Goal: Task Accomplishment & Management: Manage account settings

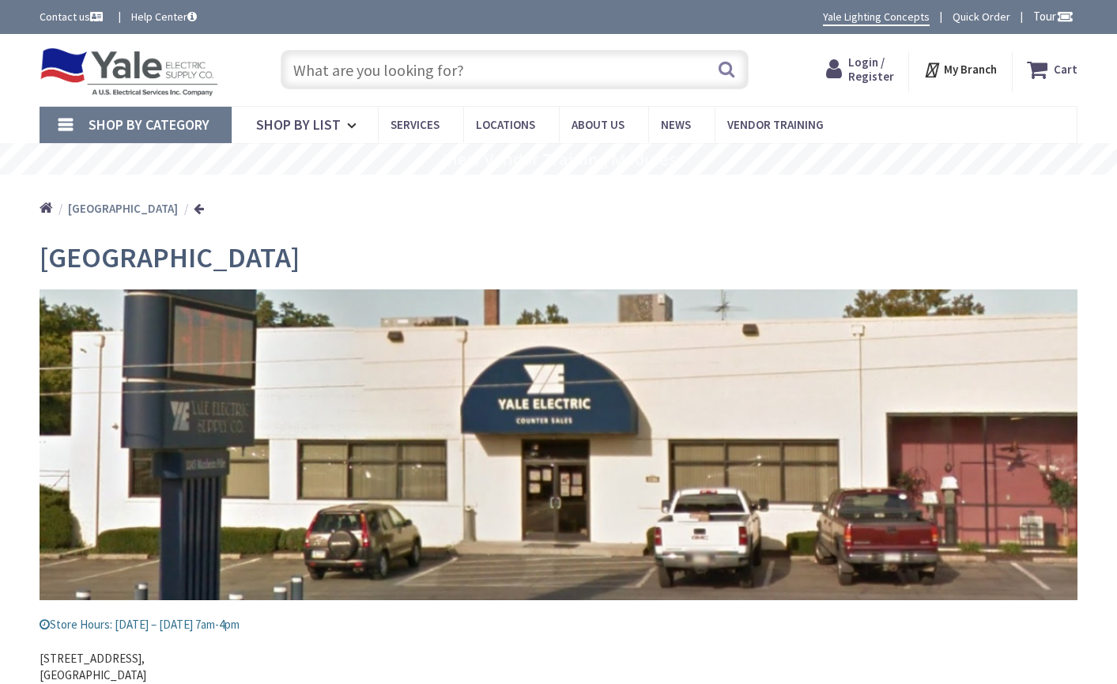
click at [857, 62] on span "Login / Register" at bounding box center [871, 69] width 46 height 29
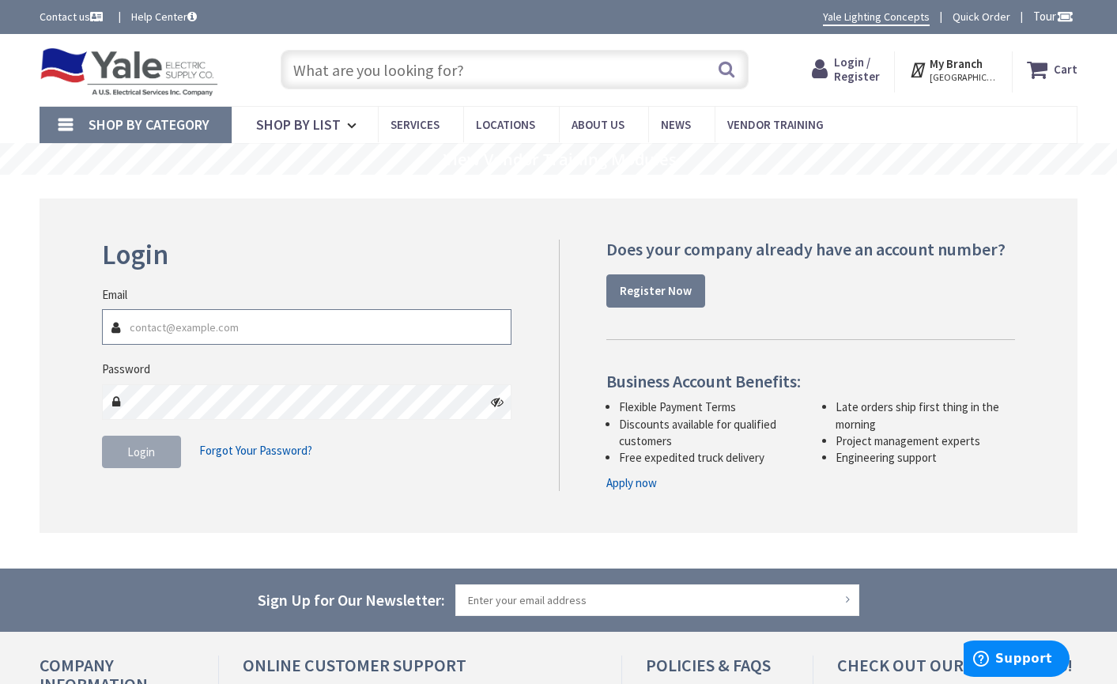
click at [236, 329] on input "Email" at bounding box center [307, 327] width 410 height 36
type input "[EMAIL_ADDRESS][DOMAIN_NAME]"
click at [161, 449] on button "Login" at bounding box center [141, 452] width 79 height 33
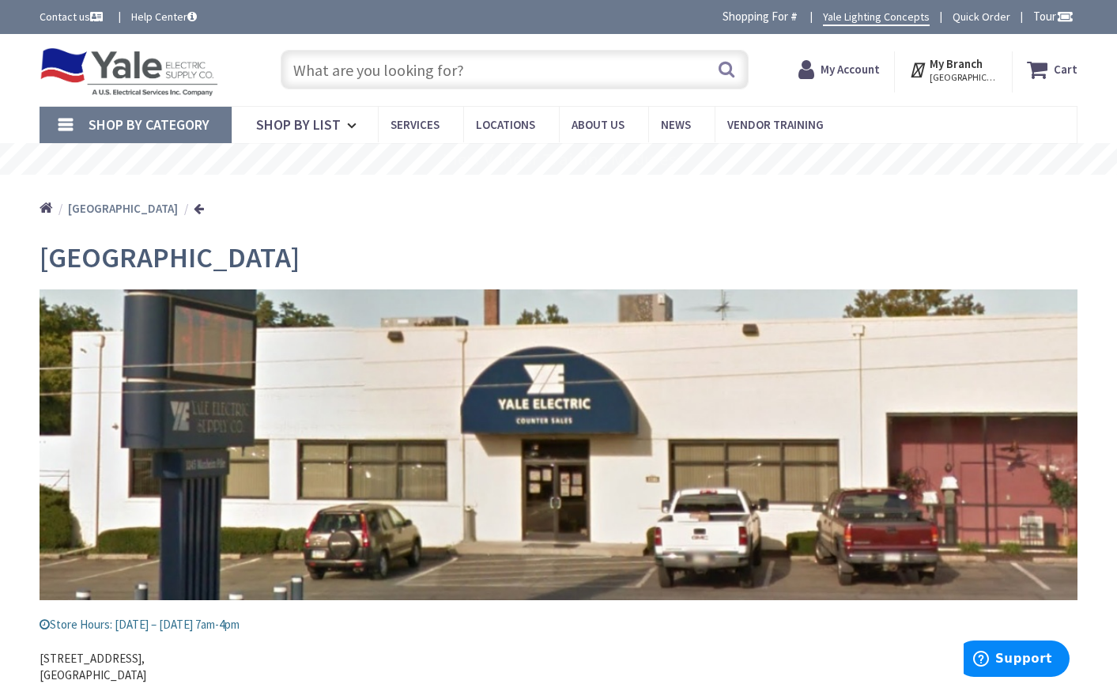
click at [856, 70] on strong "My Account" at bounding box center [850, 69] width 59 height 15
click at [866, 63] on strong "My Account" at bounding box center [842, 63] width 59 height 15
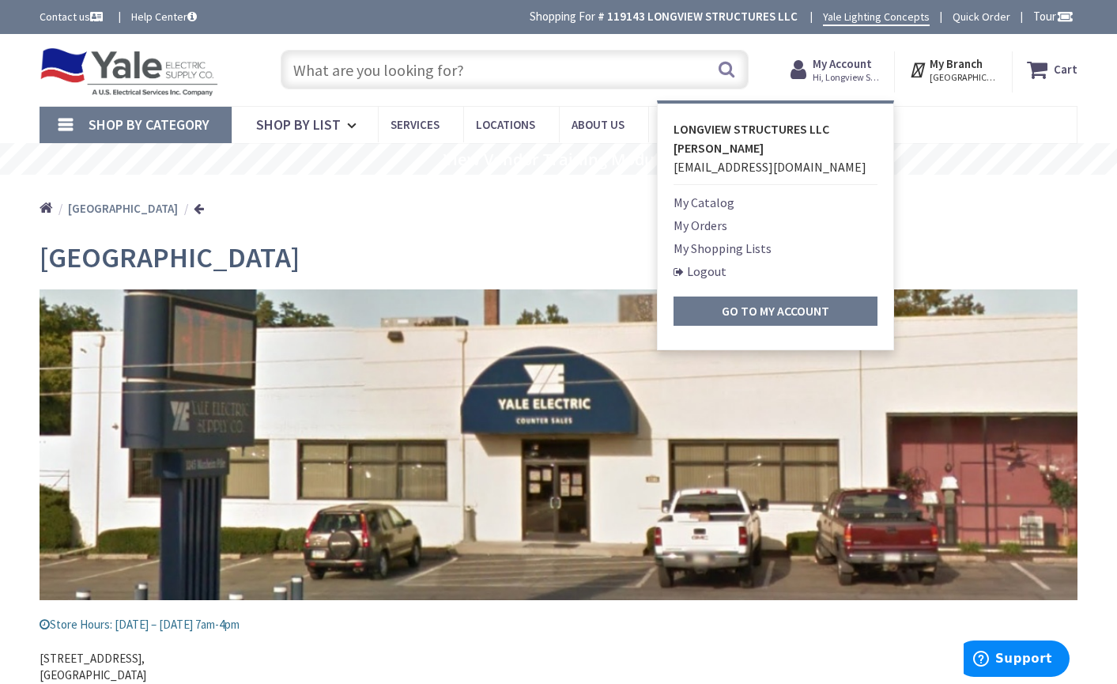
click at [708, 221] on link "My Orders" at bounding box center [701, 225] width 54 height 19
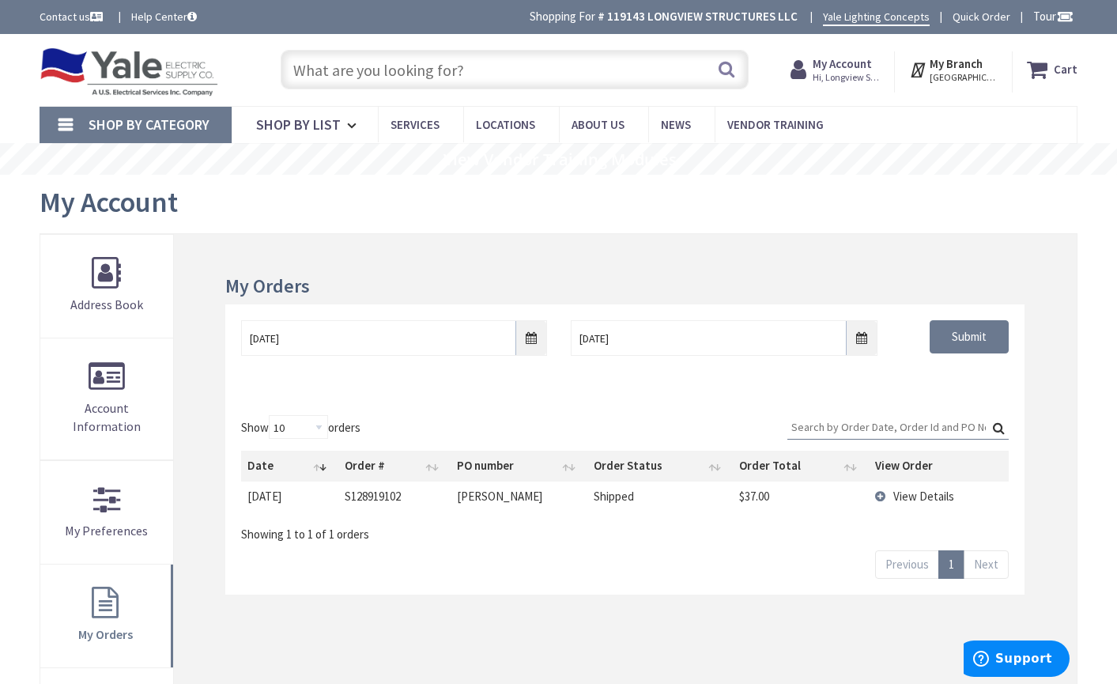
click at [801, 66] on icon at bounding box center [802, 69] width 22 height 28
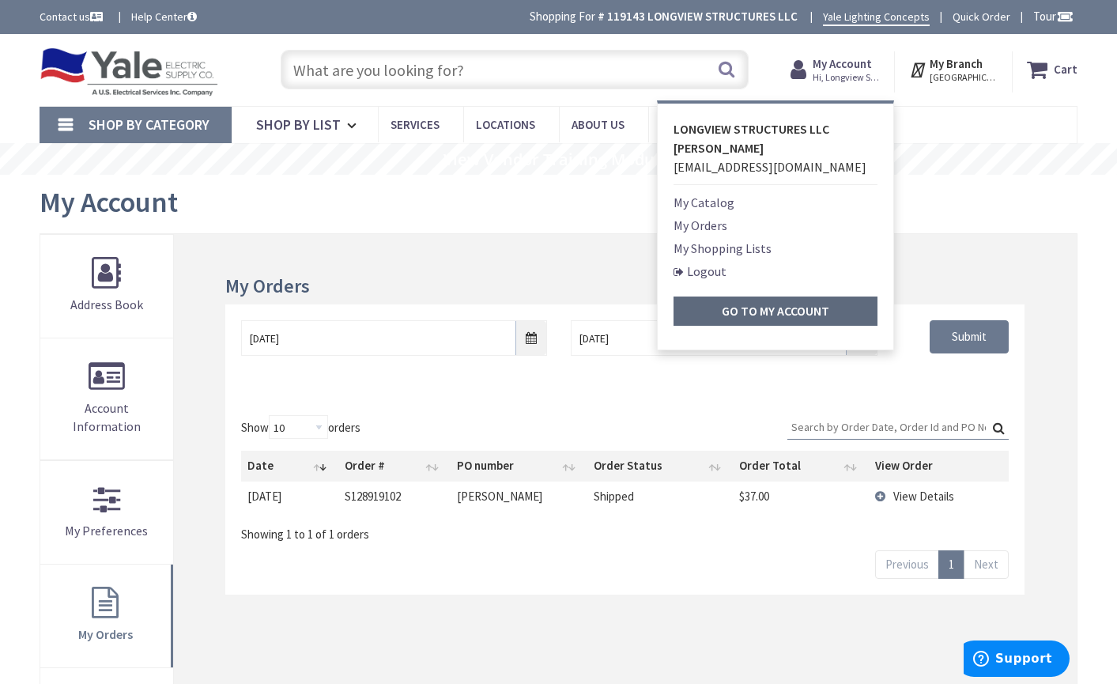
click at [793, 315] on strong "Go to My Account" at bounding box center [776, 311] width 108 height 16
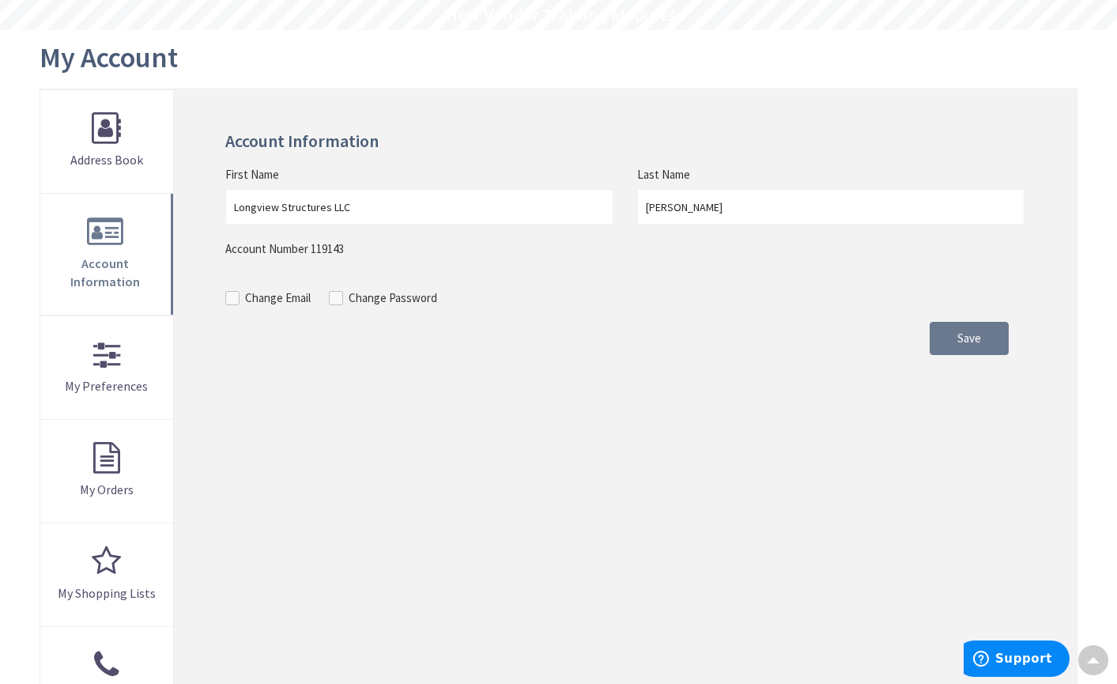
scroll to position [144, 0]
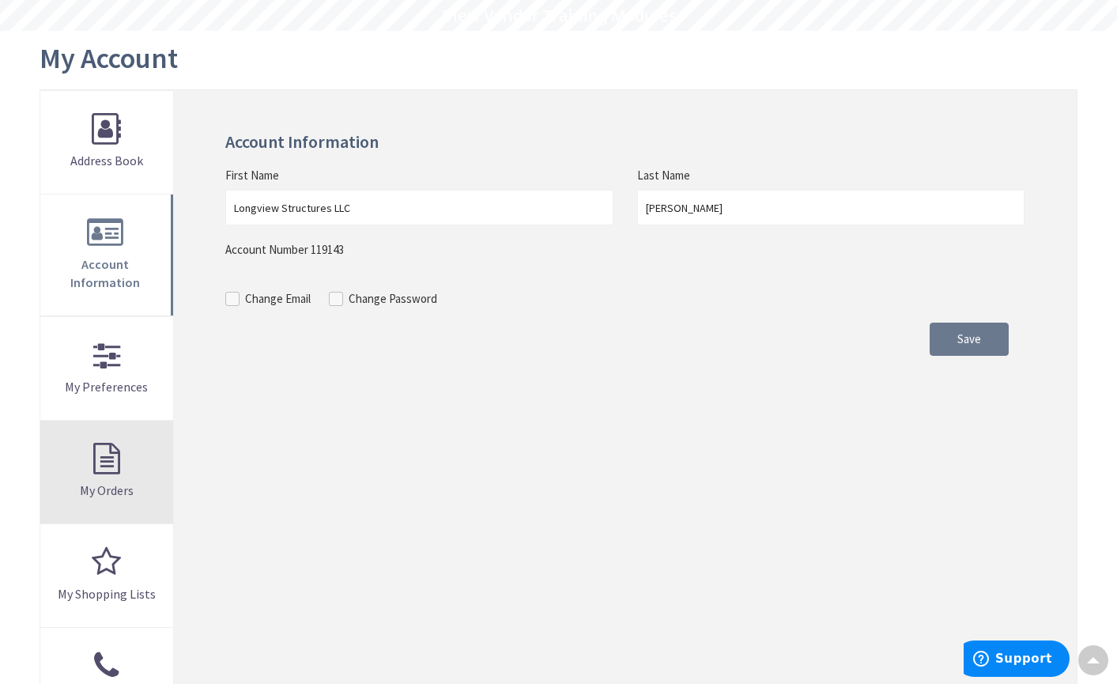
click at [115, 473] on link "My Orders" at bounding box center [106, 472] width 133 height 103
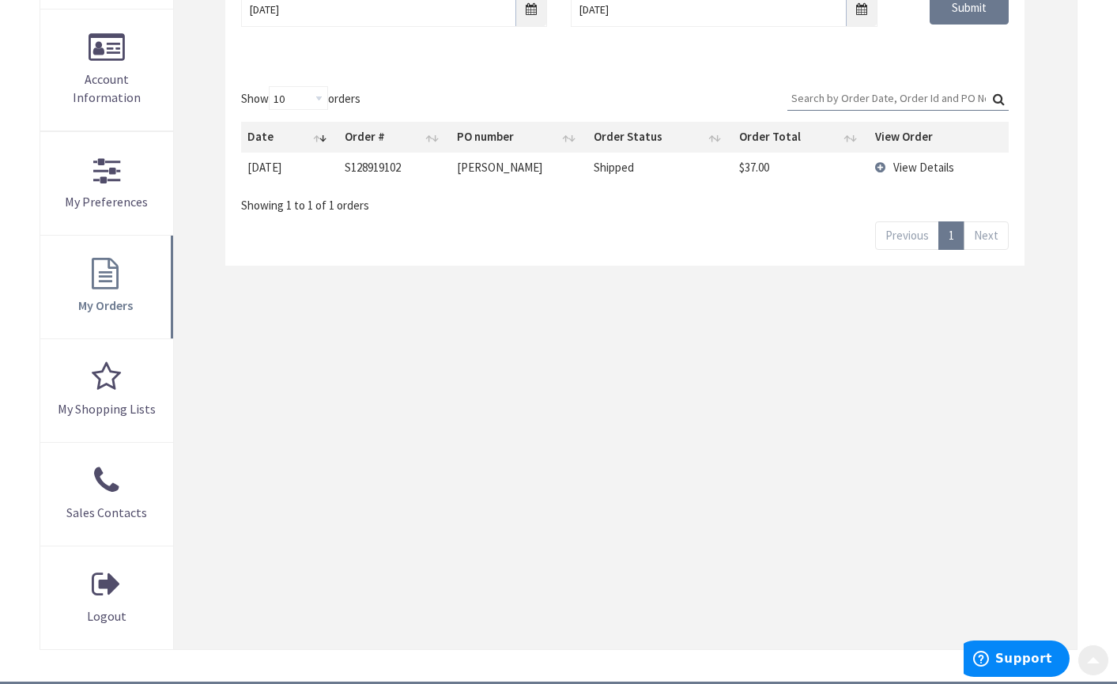
scroll to position [679, 0]
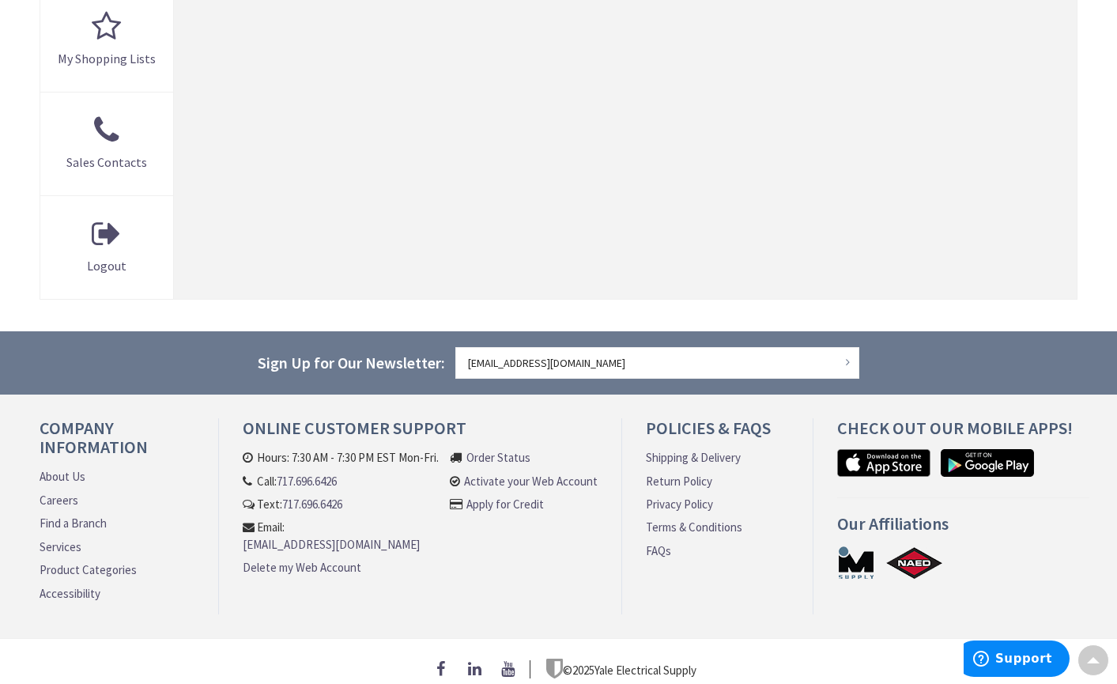
click at [539, 473] on link "Activate your Web Account" at bounding box center [531, 481] width 134 height 17
